Goal: Transaction & Acquisition: Purchase product/service

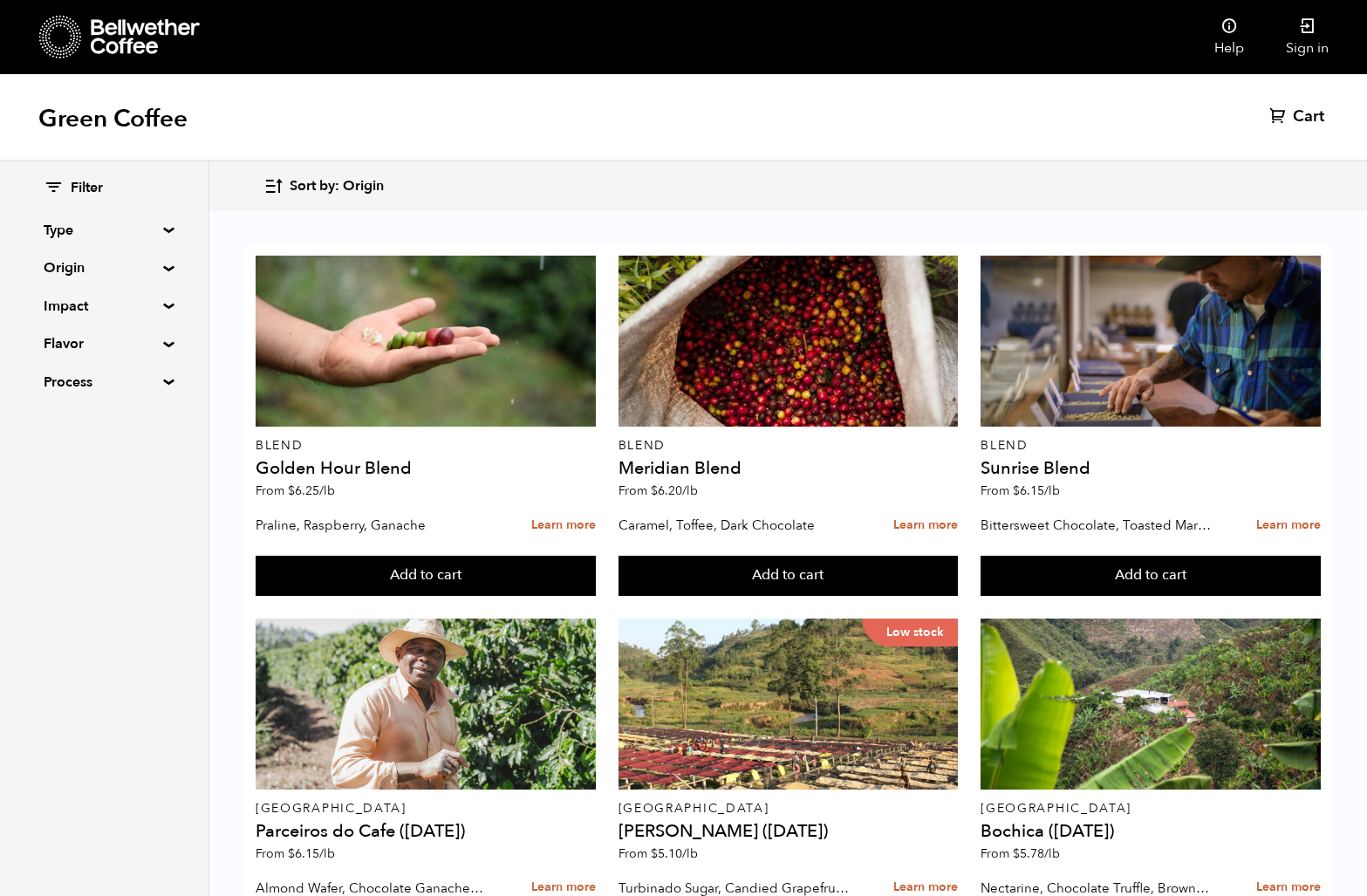
click at [161, 263] on summary "Origin" at bounding box center [104, 268] width 120 height 21
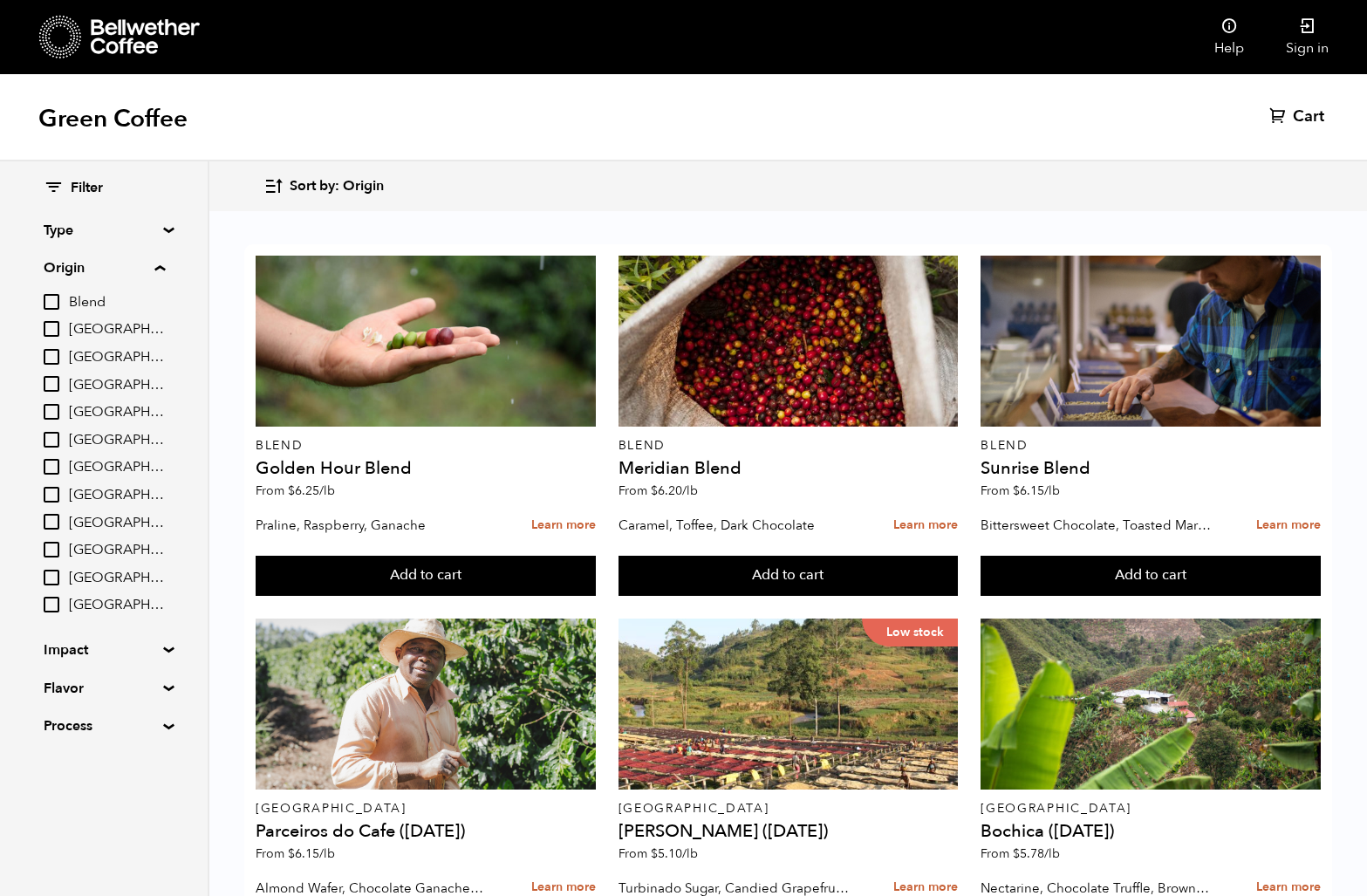
click at [79, 467] on span "[GEOGRAPHIC_DATA]" at bounding box center [117, 467] width 96 height 19
click at [0, 0] on input "[GEOGRAPHIC_DATA]" at bounding box center [0, 0] width 0 height 0
checkbox input "true"
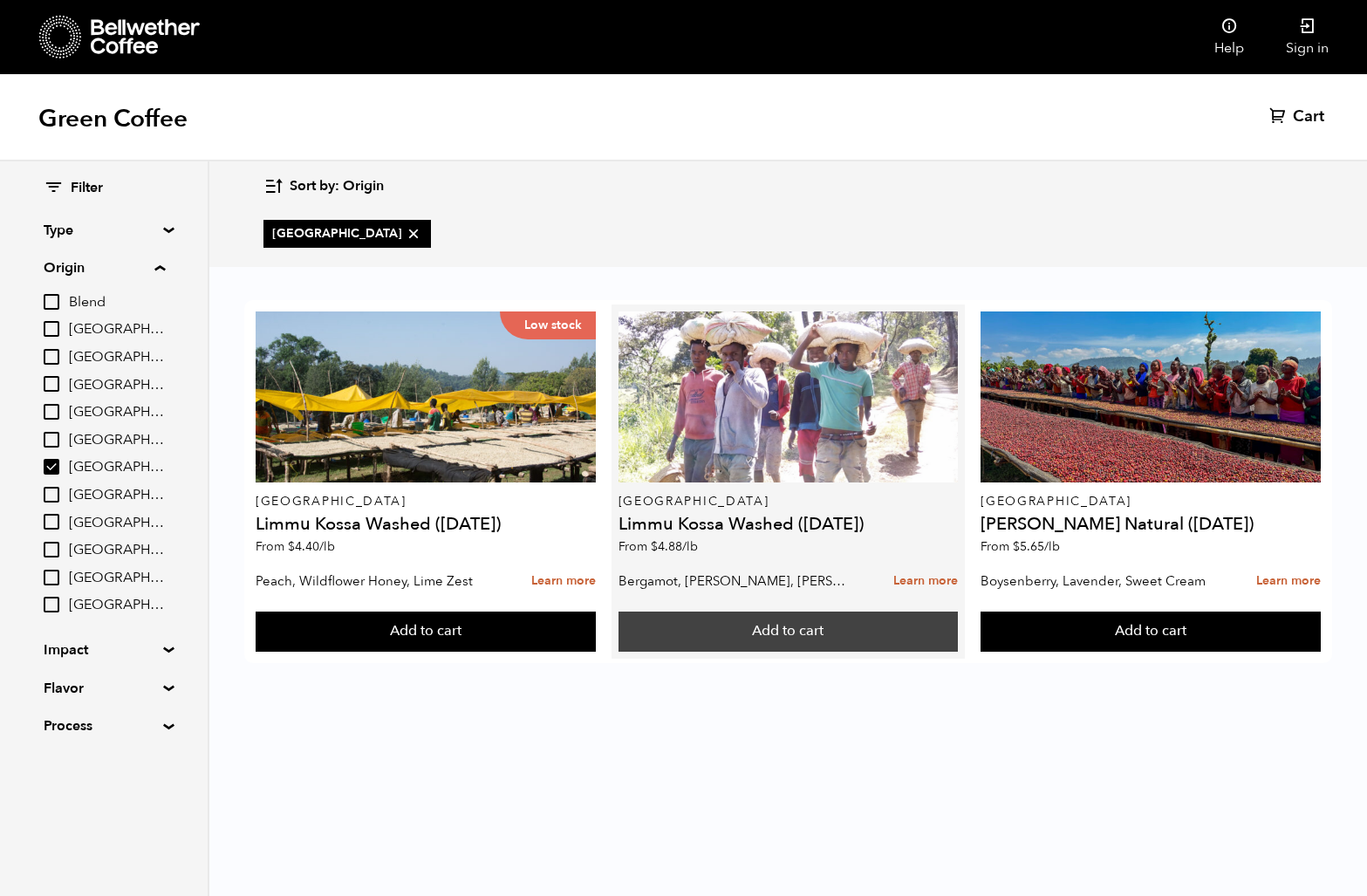
click at [596, 641] on button "Add to cart" at bounding box center [426, 631] width 340 height 40
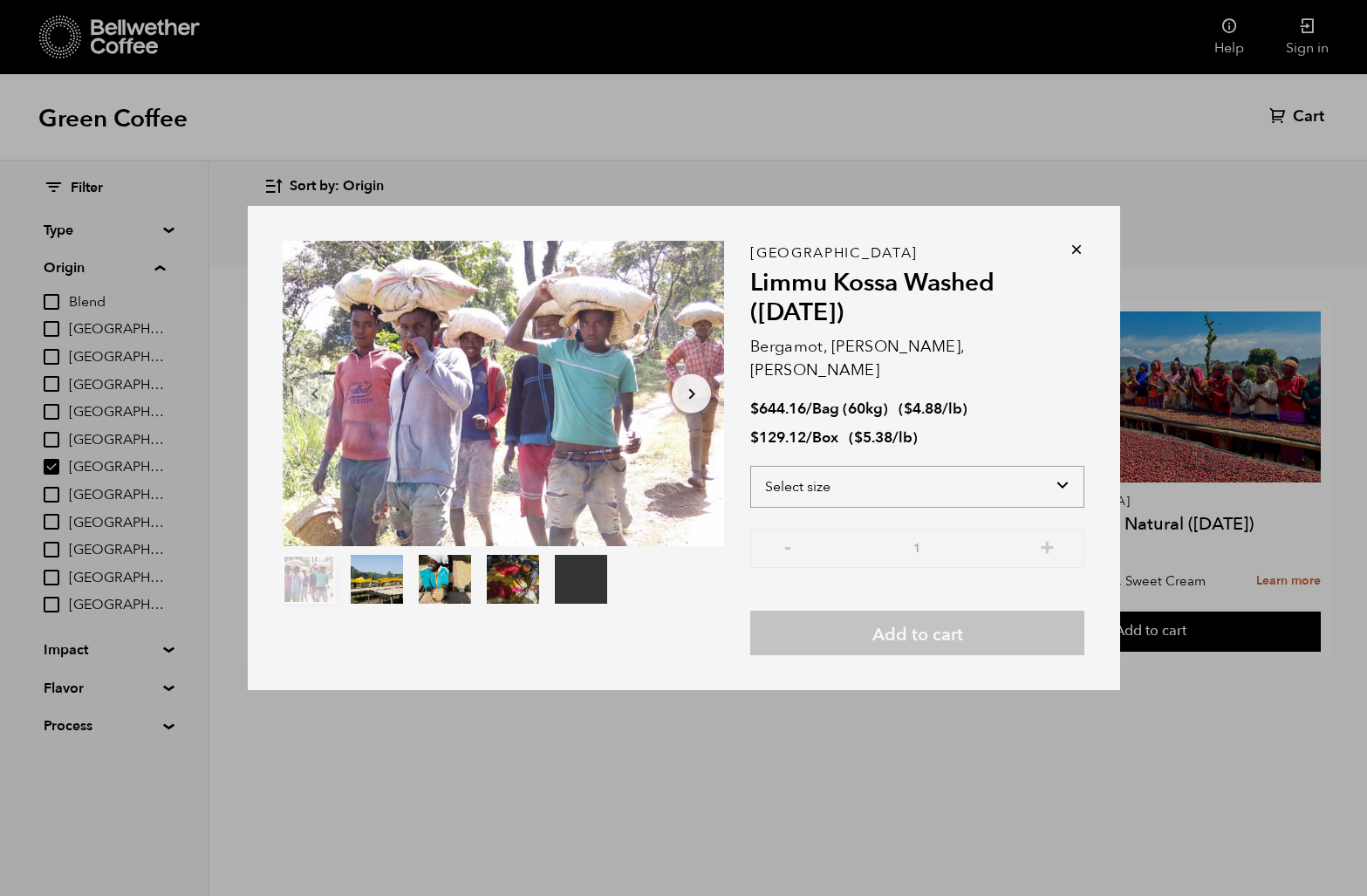
click at [919, 476] on select "Select size Bag (60kg) (132 lbs) Box (24 lbs)" at bounding box center [918, 487] width 334 height 42
select select "box"
click at [751, 466] on select "Select size Bag (60kg) (132 lbs) Box (24 lbs)" at bounding box center [918, 487] width 334 height 42
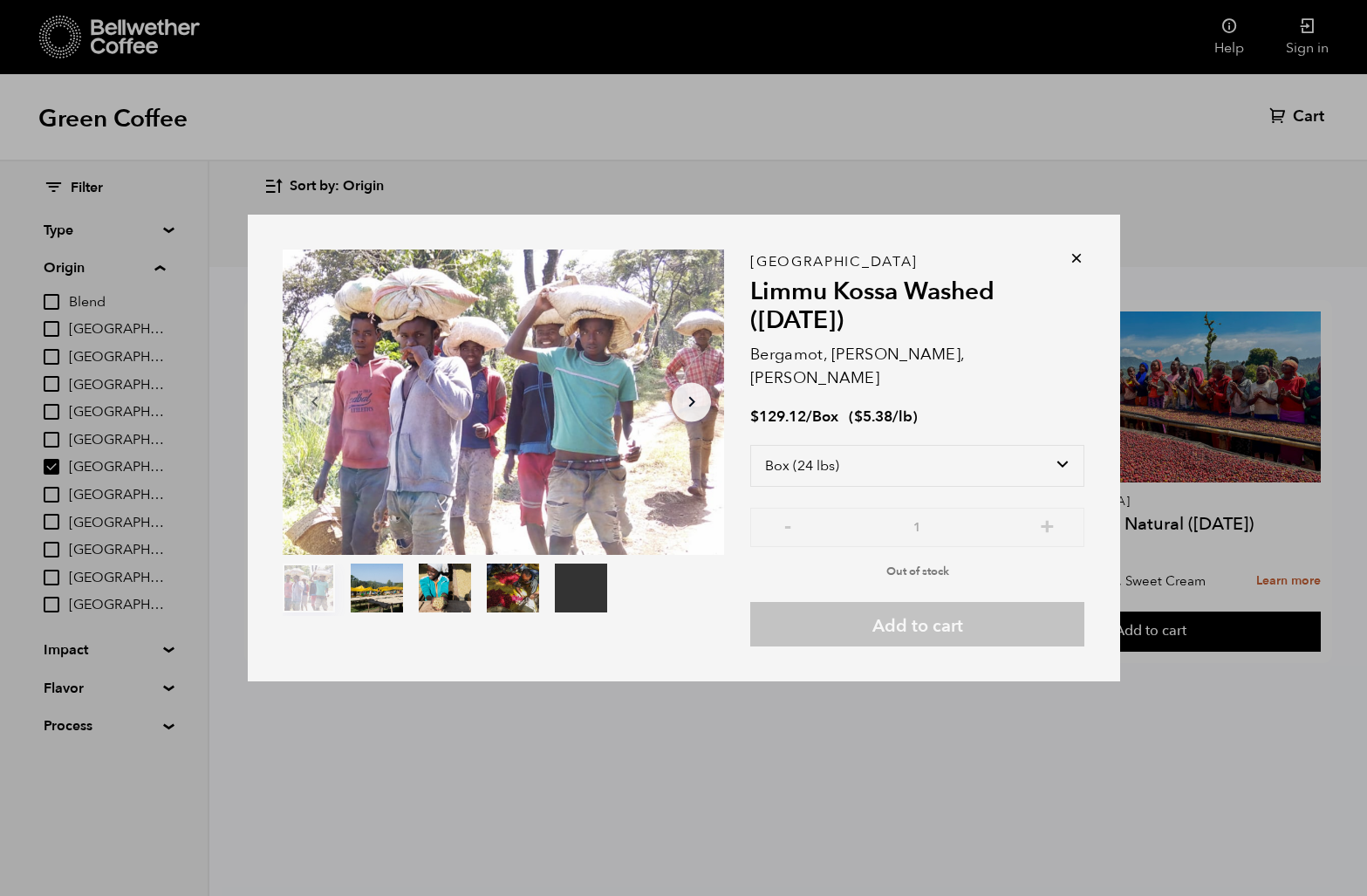
click at [1078, 267] on icon at bounding box center [1076, 258] width 17 height 17
